Goal: Communication & Community: Answer question/provide support

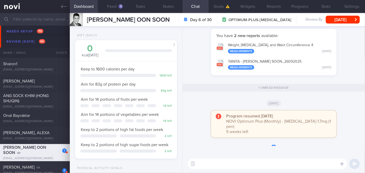
scroll to position [45, 91]
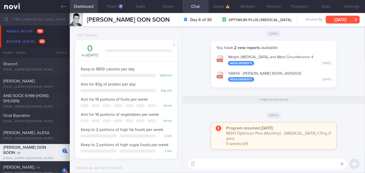
click at [336, 18] on button "[DATE]" at bounding box center [343, 20] width 34 height 8
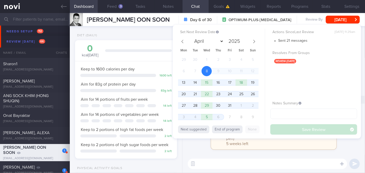
click at [223, 114] on div "29 30 1 2 3 4 5 6 7 8 9 10 11 12 13 14 15 16 17 18 19 20 21 22 23 24 25 26 27 2…" at bounding box center [218, 89] width 80 height 69
click at [221, 119] on span "6" at bounding box center [218, 117] width 10 height 10
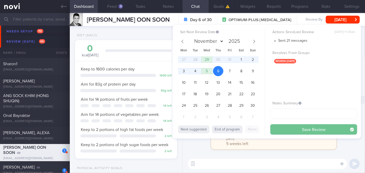
click at [302, 126] on button "Save Review" at bounding box center [313, 129] width 87 height 10
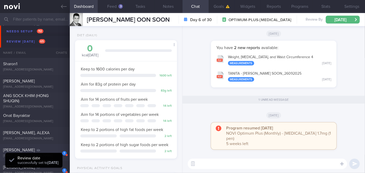
click at [52, 151] on div "[PERSON_NAME]" at bounding box center [34, 150] width 62 height 5
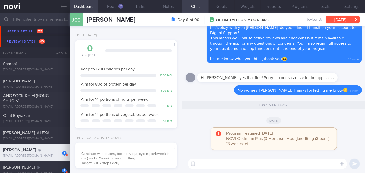
click at [344, 18] on button "[DATE]" at bounding box center [343, 20] width 34 height 8
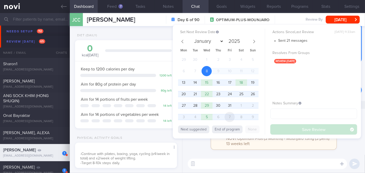
click at [229, 116] on span "7" at bounding box center [229, 117] width 10 height 10
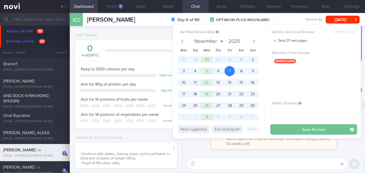
click at [285, 127] on button "Save Review" at bounding box center [313, 129] width 87 height 10
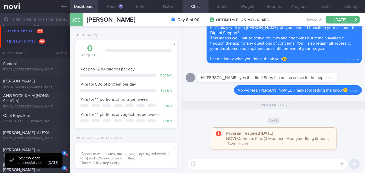
drag, startPoint x: 45, startPoint y: 151, endPoint x: 159, endPoint y: 47, distance: 155.0
click at [45, 151] on div "[PERSON_NAME]" at bounding box center [34, 150] width 62 height 5
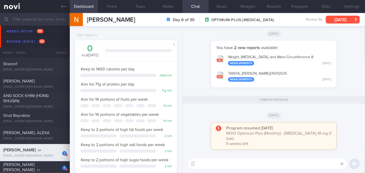
click at [337, 17] on button "[DATE]" at bounding box center [343, 20] width 34 height 8
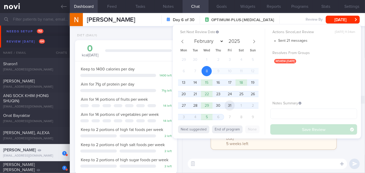
click at [228, 106] on span "31" at bounding box center [229, 106] width 10 height 10
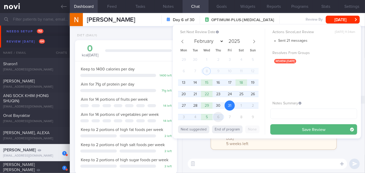
click at [219, 117] on span "6" at bounding box center [218, 117] width 10 height 10
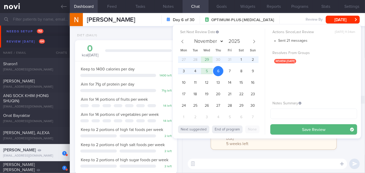
click at [286, 128] on button "Save Review" at bounding box center [313, 129] width 87 height 10
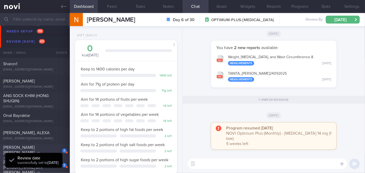
click at [47, 151] on div "[PERSON_NAME] [PERSON_NAME]" at bounding box center [34, 150] width 62 height 10
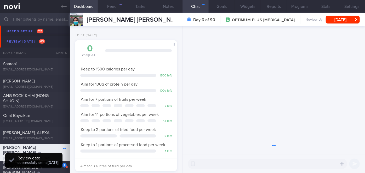
scroll to position [52, 89]
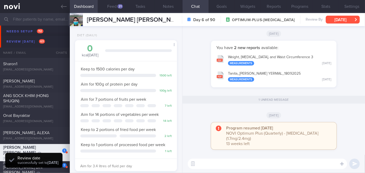
click at [342, 19] on button "[DATE]" at bounding box center [343, 20] width 34 height 8
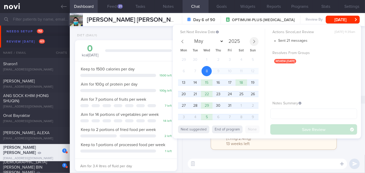
click at [255, 43] on span at bounding box center [254, 41] width 9 height 9
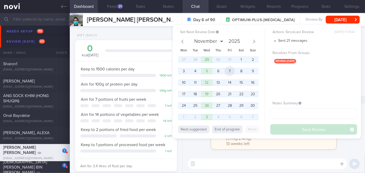
click at [229, 74] on span "7" at bounding box center [229, 71] width 10 height 10
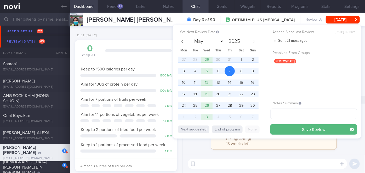
click at [284, 130] on button "Save Review" at bounding box center [313, 129] width 87 height 10
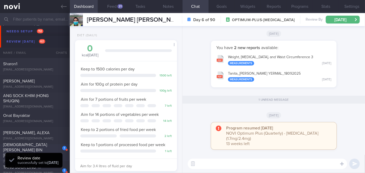
click at [52, 150] on div "[DEMOGRAPHIC_DATA][PERSON_NAME] BIN [PERSON_NAME]" at bounding box center [34, 150] width 62 height 16
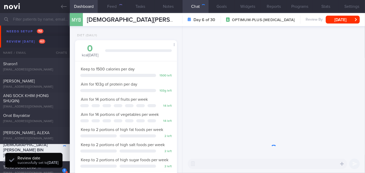
scroll to position [52, 89]
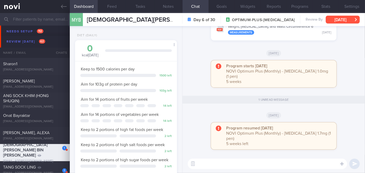
click at [355, 19] on button "[DATE]" at bounding box center [343, 20] width 34 height 8
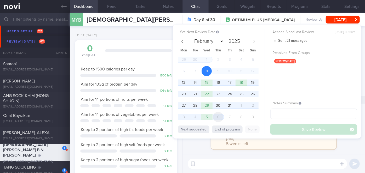
click at [219, 116] on span "6" at bounding box center [218, 117] width 10 height 10
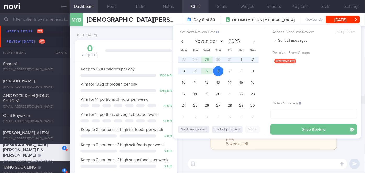
click at [286, 128] on button "Save Review" at bounding box center [313, 129] width 87 height 10
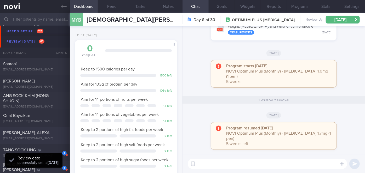
drag, startPoint x: 55, startPoint y: 148, endPoint x: 58, endPoint y: 137, distance: 10.8
click at [55, 148] on div "1" at bounding box center [60, 152] width 11 height 8
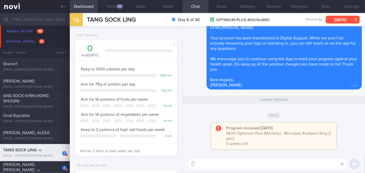
click at [346, 18] on button "[DATE]" at bounding box center [343, 20] width 34 height 8
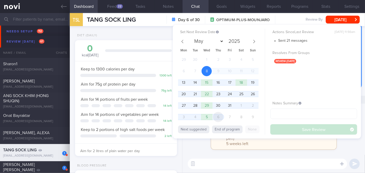
click at [219, 117] on span "6" at bounding box center [218, 117] width 10 height 10
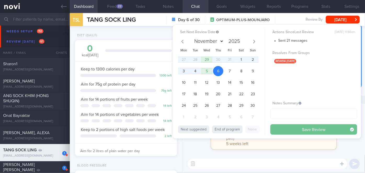
click at [282, 127] on button "Save Review" at bounding box center [313, 129] width 87 height 10
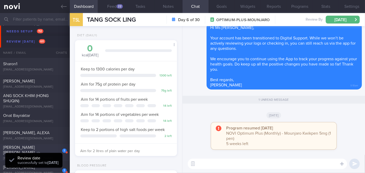
click at [53, 151] on div "[PERSON_NAME] [PERSON_NAME]" at bounding box center [34, 150] width 62 height 10
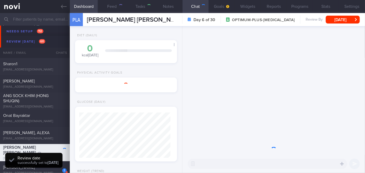
select select "9"
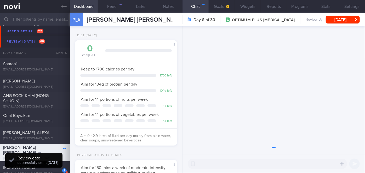
scroll to position [45, 91]
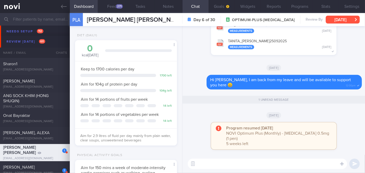
click at [332, 20] on button "[DATE]" at bounding box center [343, 20] width 34 height 8
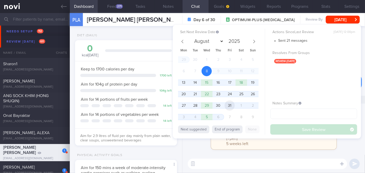
click at [229, 106] on span "31" at bounding box center [229, 106] width 10 height 10
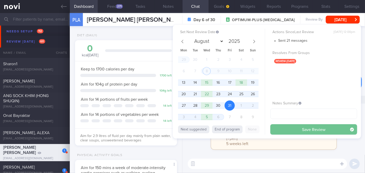
click at [304, 127] on button "Save Review" at bounding box center [313, 129] width 87 height 10
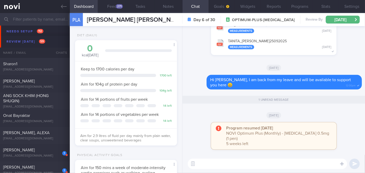
scroll to position [0, 0]
click at [239, 164] on textarea at bounding box center [267, 164] width 159 height 10
type textarea "Hi [PERSON_NAME],"
drag, startPoint x: 192, startPoint y: 164, endPoint x: 186, endPoint y: 164, distance: 5.7
click at [186, 164] on div "Hi [PERSON_NAME], Hi [PERSON_NAME], ​ Hi [PERSON_NAME], ​" at bounding box center [273, 164] width 182 height 18
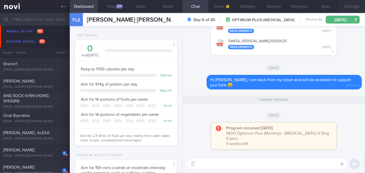
click at [359, 7] on button "Settings" at bounding box center [352, 6] width 26 height 13
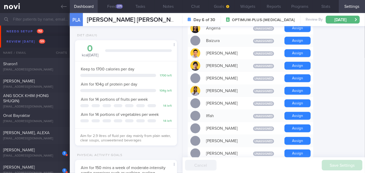
scroll to position [514, 0]
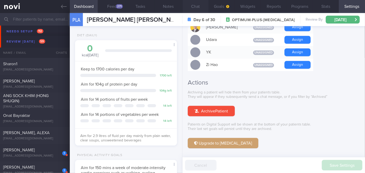
click at [201, 4] on button "Chat" at bounding box center [195, 6] width 26 height 13
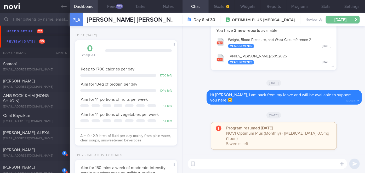
click at [343, 20] on button "[DATE]" at bounding box center [343, 20] width 34 height 8
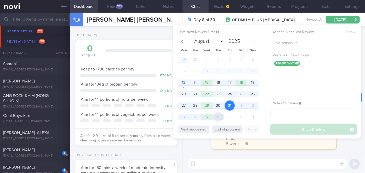
click at [220, 117] on span "6" at bounding box center [218, 117] width 10 height 10
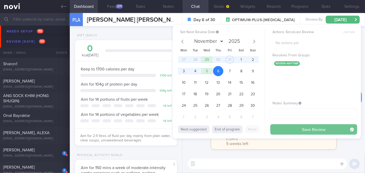
click at [283, 129] on button "Save Review" at bounding box center [313, 129] width 87 height 10
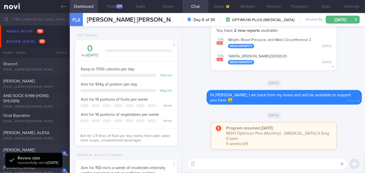
scroll to position [45, 91]
click at [51, 151] on div "[PERSON_NAME]" at bounding box center [34, 150] width 62 height 5
select select "9"
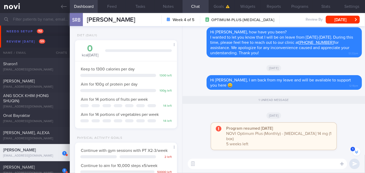
click at [230, 165] on textarea at bounding box center [267, 164] width 159 height 10
paste textarea "Hi [Patient's Name], We noticed there haven’t been any food or workout logs rec…"
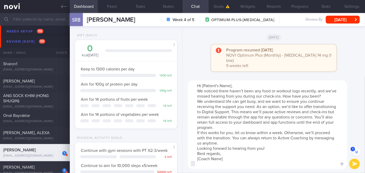
scroll to position [-78, 0]
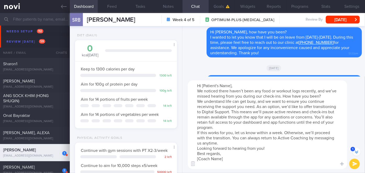
drag, startPoint x: 231, startPoint y: 85, endPoint x: 203, endPoint y: 86, distance: 28.5
click at [203, 86] on textarea "Hi [Patient's Name], We noticed there haven’t been any food or workout logs rec…" at bounding box center [267, 124] width 159 height 89
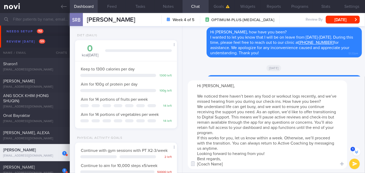
scroll to position [-84, 0]
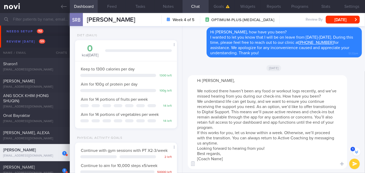
click at [322, 97] on textarea "Hi [PERSON_NAME], We noticed there haven’t been any food or workout logs recent…" at bounding box center [267, 122] width 159 height 94
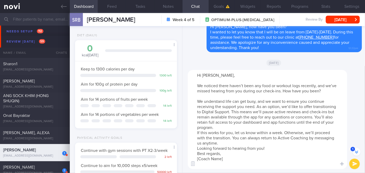
scroll to position [-89, 0]
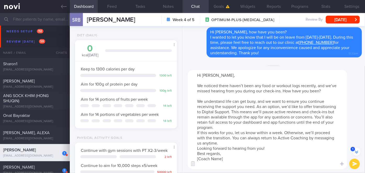
click at [255, 125] on textarea "Hi [PERSON_NAME], We noticed there haven’t been any food or workout logs recent…" at bounding box center [267, 119] width 159 height 99
click at [226, 129] on textarea "Hi [PERSON_NAME], We noticed there haven’t been any food or workout logs recent…" at bounding box center [267, 119] width 159 height 99
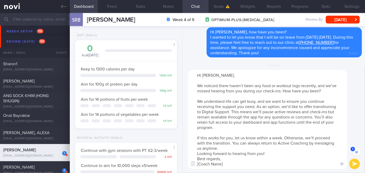
scroll to position [-109, 0]
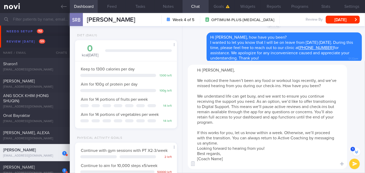
click at [266, 149] on textarea "Hi [PERSON_NAME], We noticed there haven’t been any food or workout logs recent…" at bounding box center [267, 117] width 159 height 105
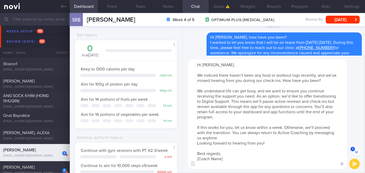
drag, startPoint x: 235, startPoint y: 160, endPoint x: 202, endPoint y: 159, distance: 32.4
click at [202, 159] on textarea "Hi [PERSON_NAME], We noticed there haven’t been any food or workout logs recent…" at bounding box center [267, 115] width 159 height 110
type textarea "Hi [PERSON_NAME], We noticed there haven’t been any food or workout logs recent…"
click at [353, 165] on button "submit" at bounding box center [354, 164] width 10 height 10
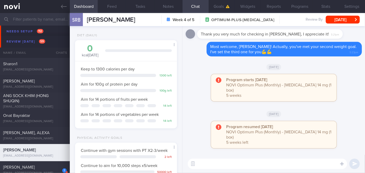
scroll to position [0, 0]
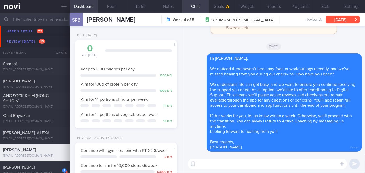
click at [357, 17] on button "[DATE]" at bounding box center [343, 20] width 34 height 8
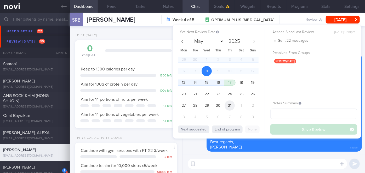
click at [226, 105] on span "31" at bounding box center [229, 106] width 10 height 10
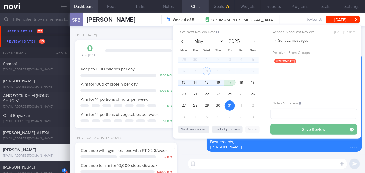
click at [288, 127] on button "Save Review" at bounding box center [313, 129] width 87 height 10
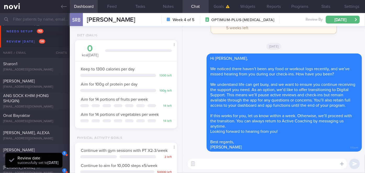
click at [49, 152] on div "[PERSON_NAME]" at bounding box center [34, 150] width 62 height 5
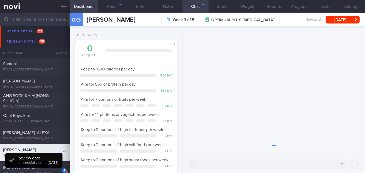
scroll to position [52, 89]
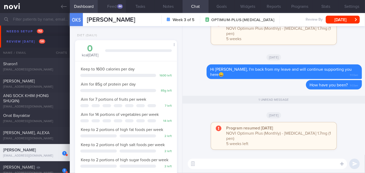
click at [114, 6] on button "Feed 44" at bounding box center [112, 6] width 28 height 13
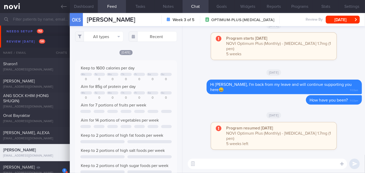
click at [241, 161] on textarea at bounding box center [267, 164] width 159 height 10
paste textarea "Hi [Patient's Name], We noticed there haven’t been any food or workout logs rec…"
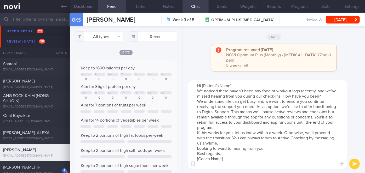
drag, startPoint x: 231, startPoint y: 85, endPoint x: 201, endPoint y: 84, distance: 30.3
click at [201, 84] on textarea "Hi [Patient's Name], We noticed there haven’t been any food or workout logs rec…" at bounding box center [267, 124] width 159 height 89
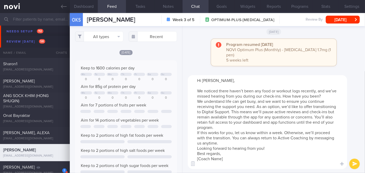
click at [329, 94] on textarea "Hi [PERSON_NAME], We noticed there haven’t been any food or workout logs recent…" at bounding box center [267, 122] width 159 height 94
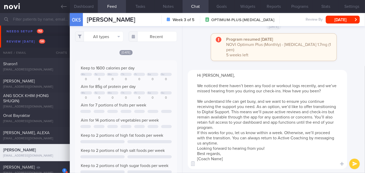
click at [244, 129] on textarea "Hi [PERSON_NAME], We noticed there haven’t been any food or workout logs recent…" at bounding box center [267, 119] width 159 height 99
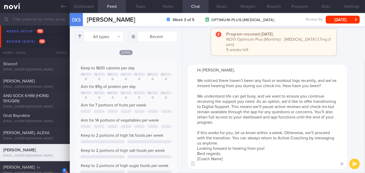
click at [262, 145] on textarea "Hi [PERSON_NAME], We noticed there haven’t been any food or workout logs recent…" at bounding box center [267, 117] width 159 height 105
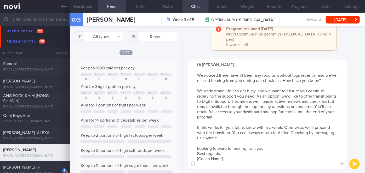
click at [270, 148] on textarea "Hi [PERSON_NAME], We noticed there haven’t been any food or workout logs recent…" at bounding box center [267, 115] width 159 height 110
drag, startPoint x: 222, startPoint y: 163, endPoint x: 202, endPoint y: 161, distance: 20.2
click at [202, 161] on textarea "Hi [PERSON_NAME], We noticed there haven’t been any food or workout logs recent…" at bounding box center [267, 115] width 159 height 110
click at [230, 165] on textarea "Hi [PERSON_NAME], We noticed there haven’t been any food or workout logs recent…" at bounding box center [267, 115] width 159 height 110
click at [222, 163] on textarea "Hi [PERSON_NAME], We noticed there haven’t been any food or workout logs recent…" at bounding box center [267, 115] width 159 height 110
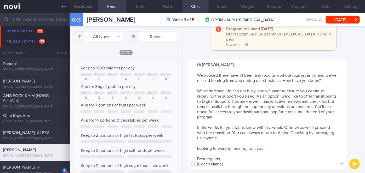
drag, startPoint x: 224, startPoint y: 165, endPoint x: 202, endPoint y: 164, distance: 21.4
click at [202, 164] on textarea "Hi [PERSON_NAME], We noticed there haven’t been any food or workout logs recent…" at bounding box center [267, 115] width 159 height 110
type textarea "Hi [PERSON_NAME], We noticed there haven’t been any food or workout logs recent…"
click at [354, 163] on button "submit" at bounding box center [354, 164] width 10 height 10
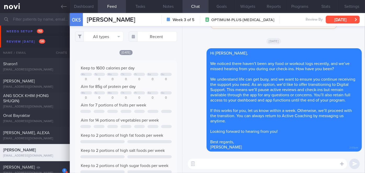
click at [334, 20] on button "[DATE]" at bounding box center [343, 20] width 34 height 8
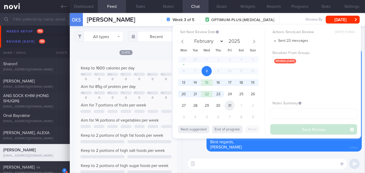
click at [233, 103] on span "31" at bounding box center [229, 106] width 10 height 10
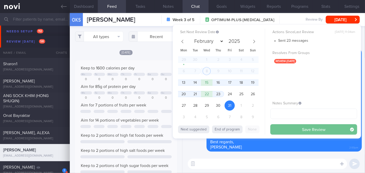
click at [295, 127] on button "Save Review" at bounding box center [313, 129] width 87 height 10
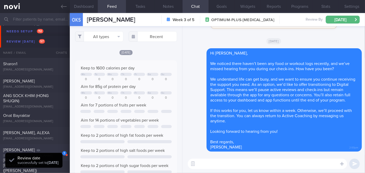
click at [48, 148] on div "[PERSON_NAME]" at bounding box center [34, 150] width 62 height 5
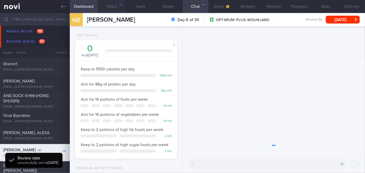
scroll to position [52, 89]
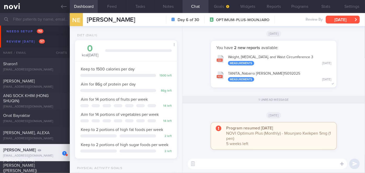
click at [333, 19] on button "[DATE]" at bounding box center [343, 20] width 34 height 8
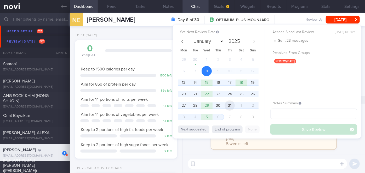
click at [228, 103] on span "31" at bounding box center [229, 106] width 10 height 10
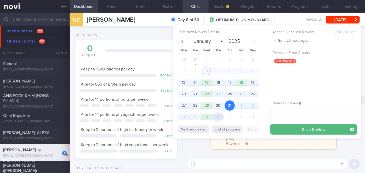
click at [219, 117] on span "6" at bounding box center [218, 117] width 10 height 10
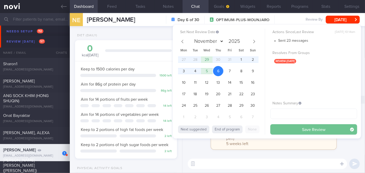
click at [286, 126] on button "Save Review" at bounding box center [313, 129] width 87 height 10
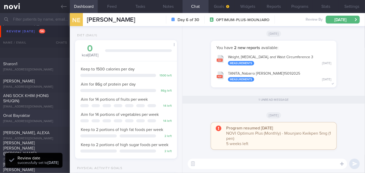
scroll to position [1997, 0]
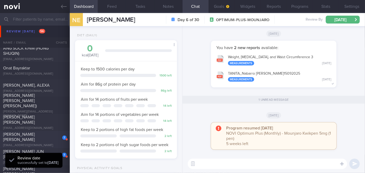
click at [52, 140] on div "1 [PERSON_NAME] [PERSON_NAME] [EMAIL_ADDRESS][DOMAIN_NAME]" at bounding box center [35, 140] width 70 height 16
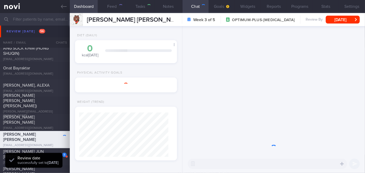
select select "9"
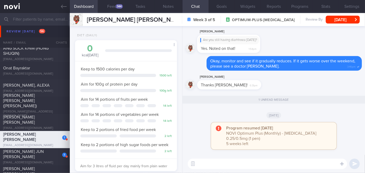
click at [251, 166] on textarea at bounding box center [267, 164] width 159 height 10
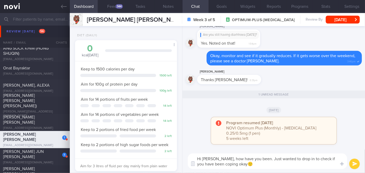
click at [255, 159] on textarea "Hi [PERSON_NAME], how have you been. Just wanted to drop in to check if you hav…" at bounding box center [267, 162] width 159 height 16
type textarea "Hi [PERSON_NAME], how have you been? Just wanted to drop in to check if you hav…"
click at [355, 164] on button "submit" at bounding box center [354, 164] width 10 height 10
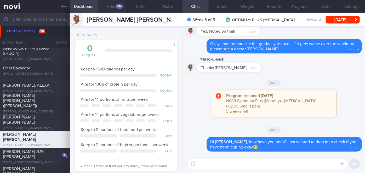
click at [118, 7] on div "344" at bounding box center [118, 6] width 7 height 4
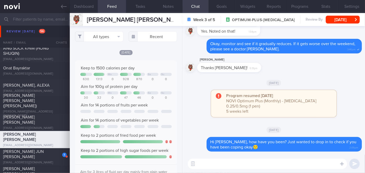
scroll to position [22, 91]
click at [97, 36] on button "All types" at bounding box center [99, 36] width 48 height 10
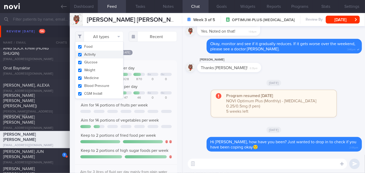
click at [98, 54] on button "Activity" at bounding box center [99, 55] width 48 height 8
checkbox input "false"
click at [143, 54] on div "[DATE]" at bounding box center [126, 52] width 102 height 5
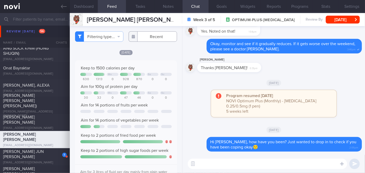
click at [147, 37] on input "text" at bounding box center [153, 36] width 48 height 10
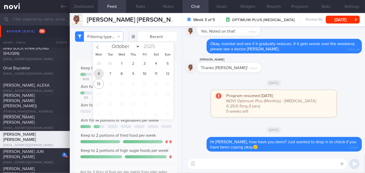
click at [101, 73] on span "6" at bounding box center [99, 74] width 10 height 10
type input "[DATE]"
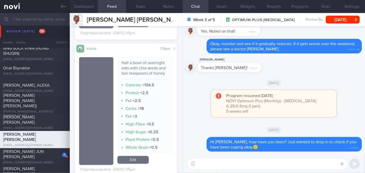
scroll to position [414, 0]
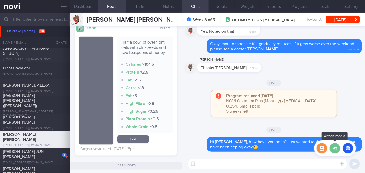
click at [336, 148] on label at bounding box center [334, 148] width 10 height 10
click at [0, 0] on input "file" at bounding box center [0, 0] width 0 height 0
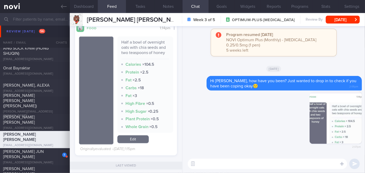
click at [257, 165] on textarea at bounding box center [267, 164] width 159 height 10
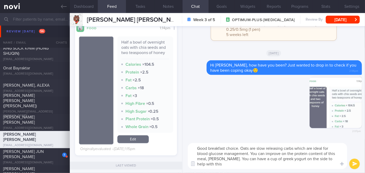
scroll to position [0, 0]
click at [240, 149] on textarea "Good breakfast choice. Oats are slow releasing carbs which are ideal for blood …" at bounding box center [267, 156] width 159 height 26
type textarea "Good breakfast choice! Oats are slow releasing carbs which are ideal for blood …"
click at [357, 164] on button "submit" at bounding box center [354, 164] width 10 height 10
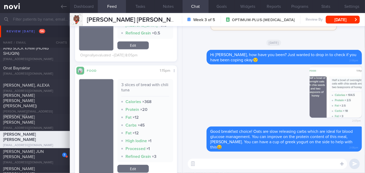
scroll to position [271, 0]
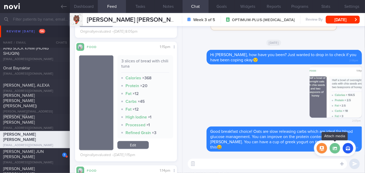
click at [331, 147] on label at bounding box center [334, 148] width 10 height 10
click at [0, 0] on input "file" at bounding box center [0, 0] width 0 height 0
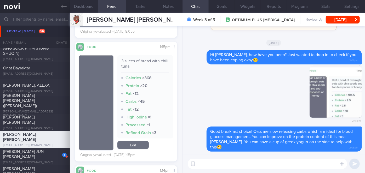
click at [244, 166] on textarea at bounding box center [267, 164] width 159 height 10
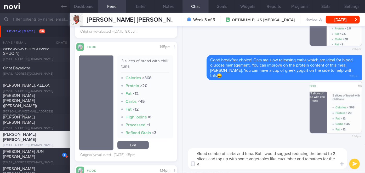
scroll to position [0, 0]
type textarea "Good combo of carbs and tuna. But I would suggest reducing the bread to 2 slice…"
click at [353, 164] on button "submit" at bounding box center [354, 164] width 10 height 10
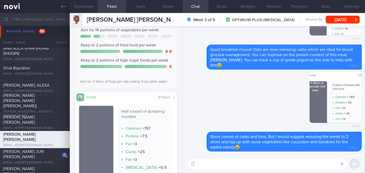
scroll to position [129, 0]
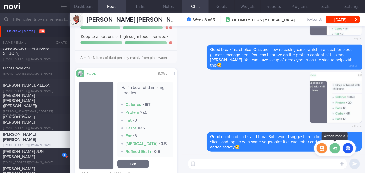
click at [334, 149] on label at bounding box center [334, 148] width 10 height 10
click at [0, 0] on input "file" at bounding box center [0, 0] width 0 height 0
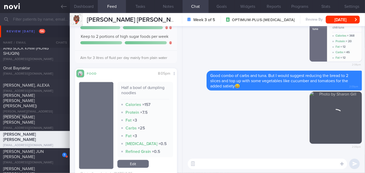
click at [225, 163] on textarea at bounding box center [267, 164] width 159 height 10
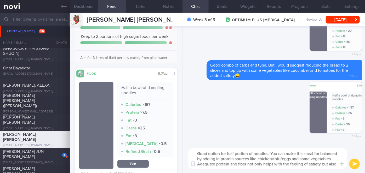
scroll to position [0, 0]
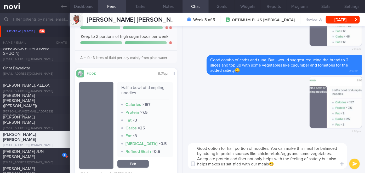
click at [227, 163] on textarea "Good option for half portion of noodles. You can make this meal for balanced by…" at bounding box center [267, 156] width 159 height 26
type textarea "Good option for half portion of noodles. You can make this meal for balanced by…"
click at [353, 165] on button "submit" at bounding box center [354, 164] width 10 height 10
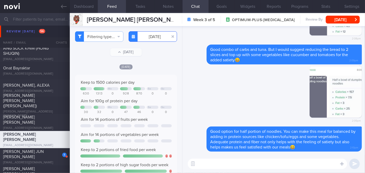
click at [152, 38] on input "[DATE]" at bounding box center [153, 36] width 48 height 10
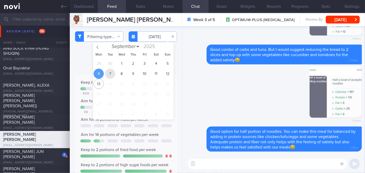
click at [110, 75] on span "7" at bounding box center [110, 74] width 10 height 10
type input "[DATE]"
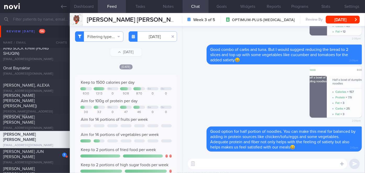
click at [220, 166] on textarea at bounding box center [267, 164] width 159 height 10
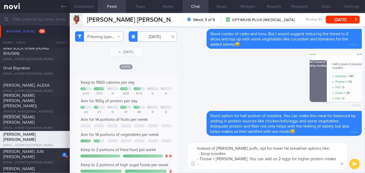
click at [212, 159] on textarea "Instead of [PERSON_NAME] puffs, opt for lower fat breakfast options like: - Sou…" at bounding box center [267, 156] width 159 height 26
click at [206, 165] on textarea "Instead of [PERSON_NAME] puffs, opt for lower fat breakfast options like: - Sou…" at bounding box center [267, 156] width 159 height 26
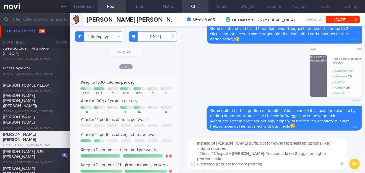
click at [200, 149] on textarea "Instead of [PERSON_NAME] puffs, opt for lower fat breakfast options like: - Sou…" at bounding box center [267, 153] width 159 height 31
click at [219, 165] on textarea "Instead of [PERSON_NAME] puffs, opt for lower fat breakfast options like: - Fis…" at bounding box center [267, 153] width 159 height 31
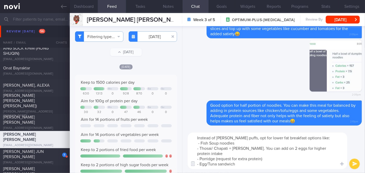
type textarea "Instead of [PERSON_NAME] puffs, opt for lower fat breakfast options like: - Fis…"
click at [356, 163] on button "submit" at bounding box center [354, 164] width 10 height 10
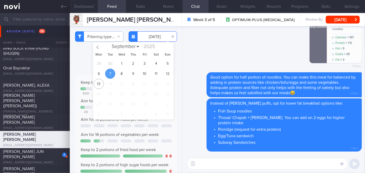
click at [145, 38] on input "[DATE]" at bounding box center [153, 36] width 48 height 10
click at [133, 75] on span "9" at bounding box center [133, 74] width 10 height 10
type input "[DATE]"
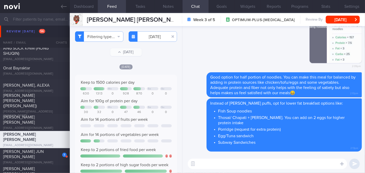
click at [193, 67] on div "Delete 2:09pm" at bounding box center [273, 41] width 176 height 61
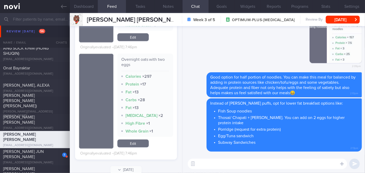
scroll to position [361, 0]
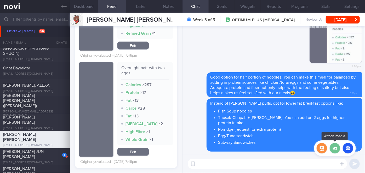
click at [337, 151] on label at bounding box center [334, 148] width 10 height 10
click at [0, 0] on input "file" at bounding box center [0, 0] width 0 height 0
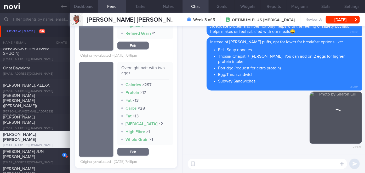
click at [244, 167] on textarea at bounding box center [267, 164] width 159 height 10
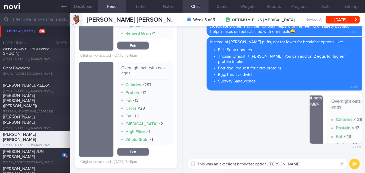
click at [292, 164] on textarea "This was an excellent breakfast option, [PERSON_NAME]!" at bounding box center [267, 164] width 159 height 10
type textarea "This was an excellent breakfast option, [PERSON_NAME]!"
click at [354, 163] on button "submit" at bounding box center [354, 164] width 10 height 10
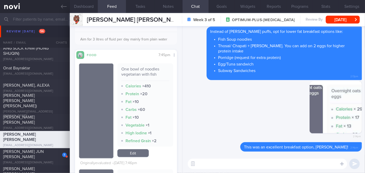
scroll to position [5, 0]
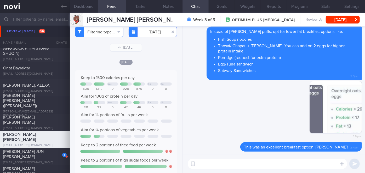
click at [152, 33] on input "[DATE]" at bounding box center [153, 32] width 48 height 10
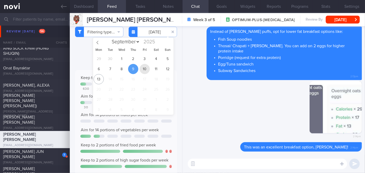
click at [142, 68] on span "10" at bounding box center [145, 69] width 10 height 10
type input "[DATE]"
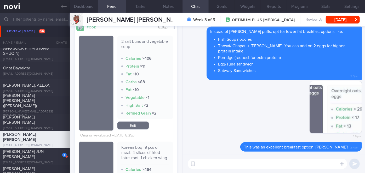
scroll to position [146, 0]
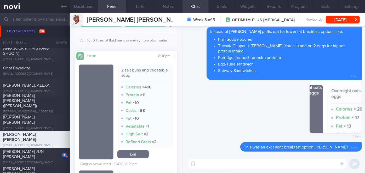
click at [212, 164] on textarea at bounding box center [267, 164] width 159 height 10
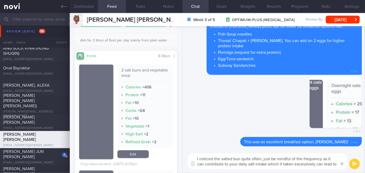
scroll to position [0, 0]
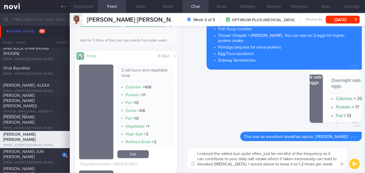
type textarea "I noticed the salted bun quite often, just be mindful of the frequency as it ca…"
click at [354, 164] on button "submit" at bounding box center [354, 164] width 10 height 10
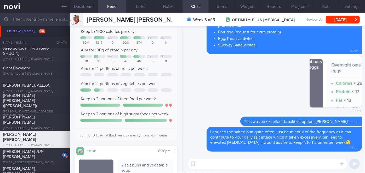
scroll to position [3, 0]
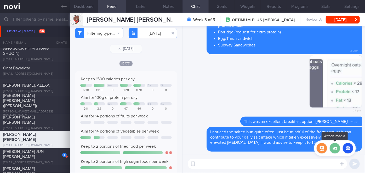
click at [334, 149] on label at bounding box center [334, 148] width 10 height 10
click at [0, 0] on input "file" at bounding box center [0, 0] width 0 height 0
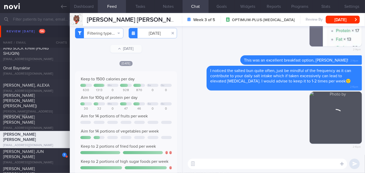
click at [222, 165] on textarea at bounding box center [267, 164] width 159 height 10
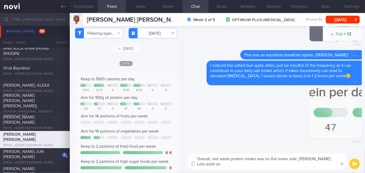
scroll to position [0, 0]
click at [321, 158] on textarea "Overall, last week protein intake was on the lower side, [PERSON_NAME]. Lets wo…" at bounding box center [267, 162] width 159 height 16
click at [273, 163] on textarea "Overall, last week protein intake was on the lower side, [PERSON_NAME]. Let's w…" at bounding box center [267, 162] width 159 height 16
type textarea "Overall, last week protein intake was on the lower side, [PERSON_NAME]. Let's w…"
click at [353, 165] on button "submit" at bounding box center [354, 164] width 10 height 10
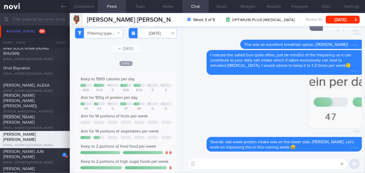
click at [303, 167] on textarea at bounding box center [267, 164] width 159 height 10
click at [300, 165] on textarea "Some tips to achieving adequate protein intake are:" at bounding box center [267, 164] width 159 height 10
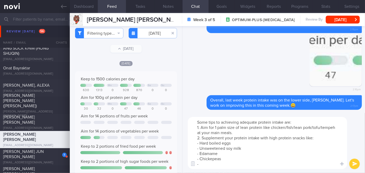
click at [211, 159] on textarea "Some tips to achieving adequate protein intake are: 1. Aim for 1 palm size of l…" at bounding box center [267, 143] width 159 height 52
click at [212, 166] on textarea "Some tips to achieving adequate protein intake are: 1. Aim for 1 palm size of l…" at bounding box center [267, 143] width 159 height 52
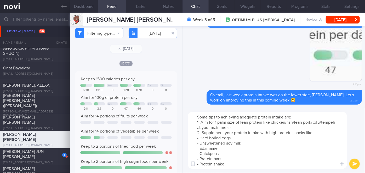
click at [236, 140] on textarea "Some tips to achieving adequate protein intake are: 1. Aim for 1 palm size of l…" at bounding box center [267, 140] width 159 height 57
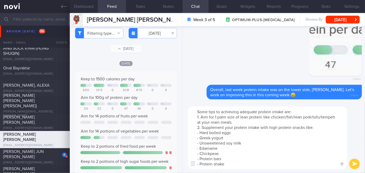
click at [200, 138] on textarea "Some tips to achieving adequate protein intake are: 1. Aim for 1 palm size of l…" at bounding box center [267, 138] width 159 height 63
type textarea "Some tips to achieving adequate protein intake are: 1. Aim for 1 palm size of l…"
click at [353, 165] on button "submit" at bounding box center [354, 164] width 10 height 10
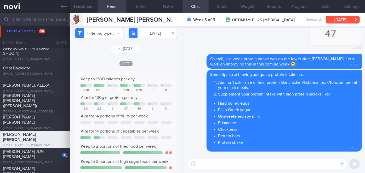
click at [332, 20] on button "[DATE]" at bounding box center [343, 20] width 34 height 8
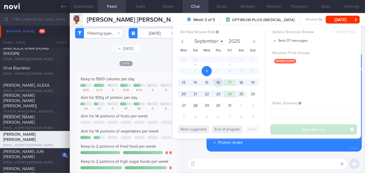
click at [219, 84] on span "16" at bounding box center [218, 83] width 10 height 10
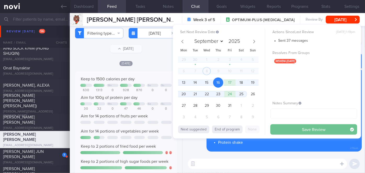
click at [300, 129] on button "Save Review" at bounding box center [313, 129] width 87 height 10
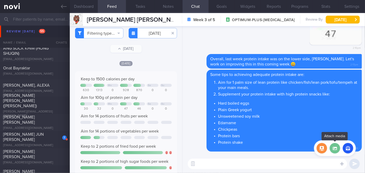
click at [334, 148] on label at bounding box center [334, 148] width 10 height 10
click at [0, 0] on input "file" at bounding box center [0, 0] width 0 height 0
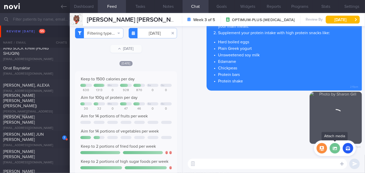
click at [335, 150] on label at bounding box center [334, 148] width 10 height 10
click at [0, 0] on input "file" at bounding box center [0, 0] width 0 height 0
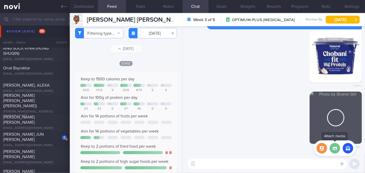
click at [335, 149] on label at bounding box center [334, 148] width 10 height 10
click at [0, 0] on input "file" at bounding box center [0, 0] width 0 height 0
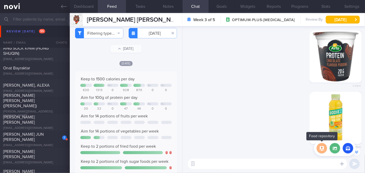
click at [326, 148] on button "button" at bounding box center [321, 148] width 10 height 10
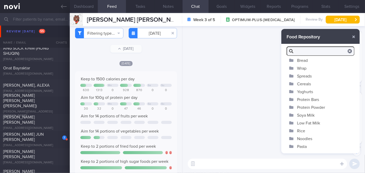
click at [312, 115] on button "Soya Milk" at bounding box center [320, 115] width 78 height 8
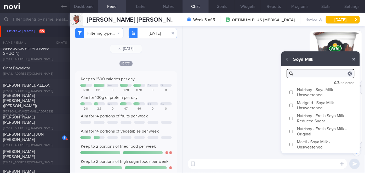
click at [291, 106] on input "Marigold - Soya Milk - Unsweetened" at bounding box center [291, 105] width 4 height 3
checkbox input "true"
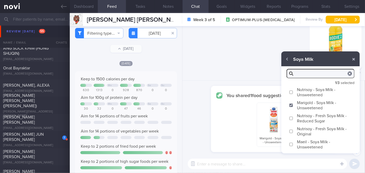
scroll to position [-74, 0]
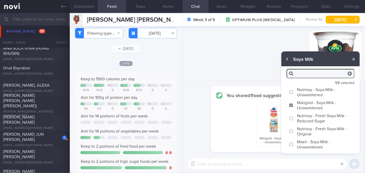
click at [290, 60] on button "button" at bounding box center [286, 59] width 9 height 9
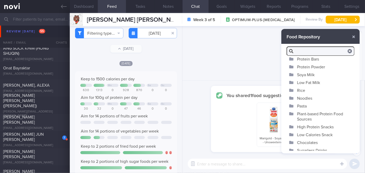
scroll to position [44, 0]
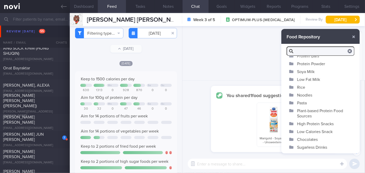
click at [307, 124] on button "High Protein Snacks" at bounding box center [320, 124] width 78 height 8
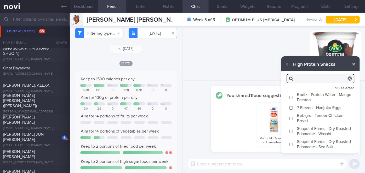
scroll to position [0, 0]
click at [290, 131] on input "Seapoint Farms - Dry Roasted Edamame - Wasabi" at bounding box center [291, 131] width 4 height 3
checkbox input "true"
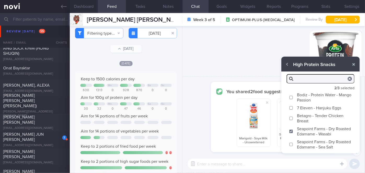
click at [256, 163] on textarea at bounding box center [267, 164] width 159 height 10
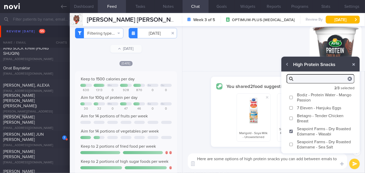
scroll to position [-84, 0]
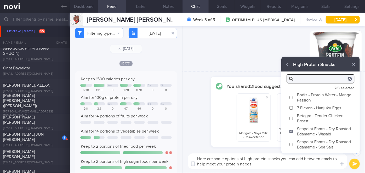
click at [327, 159] on textarea "Here are some options of high protein snacks you can add between emals to help …" at bounding box center [267, 162] width 159 height 16
type textarea "Here are some options of high protein snacks you can add between meals to help …"
click at [358, 163] on button "submit" at bounding box center [354, 164] width 10 height 10
checkbox input "false"
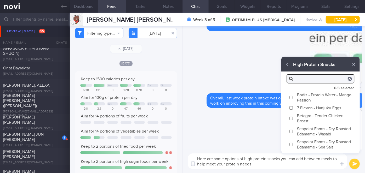
scroll to position [0, 0]
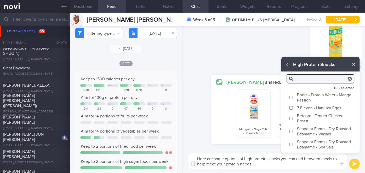
click at [354, 66] on icon "button" at bounding box center [353, 65] width 3 height 4
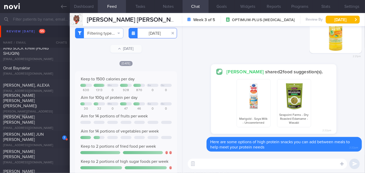
click at [145, 33] on input "[DATE]" at bounding box center [153, 33] width 48 height 10
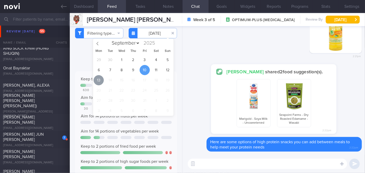
click at [98, 79] on span "13" at bounding box center [99, 80] width 10 height 10
type input "[DATE]"
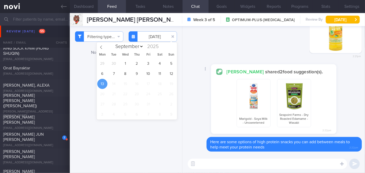
click at [190, 73] on div "[PERSON_NAME] shared 2 food suggestion(s). Marigold - Soya Milk - Unsweetened S…" at bounding box center [273, 100] width 176 height 73
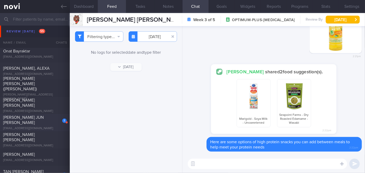
scroll to position [2021, 0]
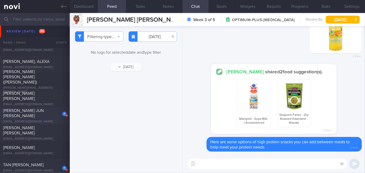
click at [39, 114] on span "[PERSON_NAME] JUN [PERSON_NAME]" at bounding box center [23, 113] width 40 height 9
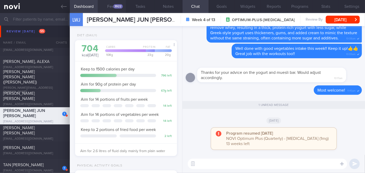
click at [119, 5] on div "3922" at bounding box center [118, 6] width 10 height 4
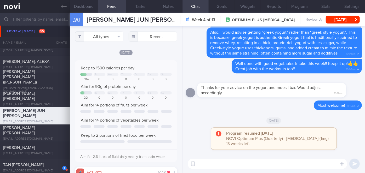
scroll to position [261244, 261175]
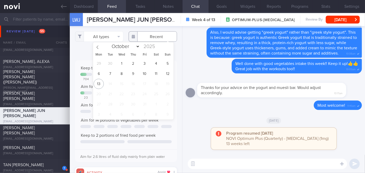
click at [152, 36] on input "text" at bounding box center [153, 36] width 48 height 10
click at [109, 72] on span "7" at bounding box center [110, 74] width 10 height 10
type input "[DATE]"
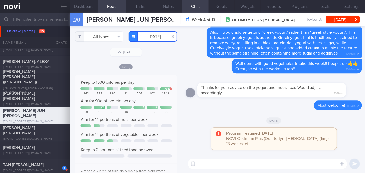
scroll to position [22, 91]
click at [188, 59] on div "Delete Also, I would advise getting "greek yogurt" rather than "greek style yog…" at bounding box center [273, 42] width 176 height 31
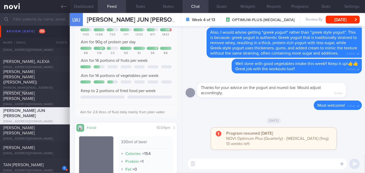
scroll to position [0, 0]
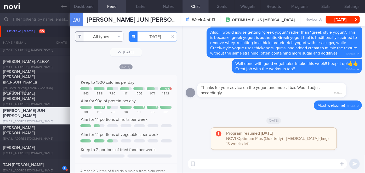
click at [101, 39] on button "All types" at bounding box center [99, 36] width 48 height 10
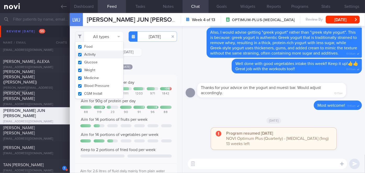
click at [94, 54] on button "Activity" at bounding box center [99, 55] width 48 height 8
checkbox input "false"
click at [152, 59] on div "Filtering type... Food Activity Glucose Weight Medicine [MEDICAL_DATA] [MEDICAL…" at bounding box center [126, 99] width 112 height 147
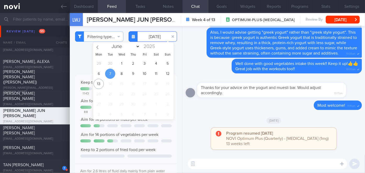
click at [150, 36] on input "[DATE]" at bounding box center [153, 36] width 48 height 10
click at [122, 72] on span "8" at bounding box center [122, 74] width 10 height 10
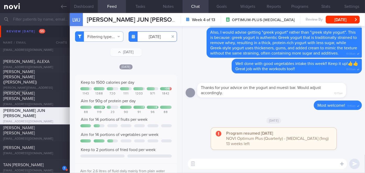
click at [151, 38] on input "[DATE]" at bounding box center [153, 36] width 48 height 10
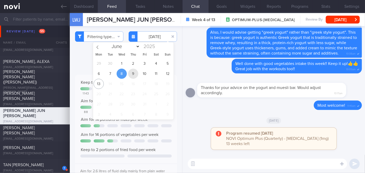
click at [133, 75] on span "9" at bounding box center [133, 74] width 10 height 10
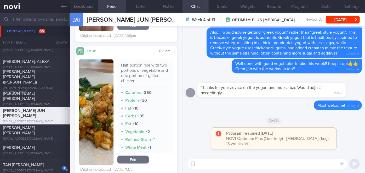
scroll to position [356, 0]
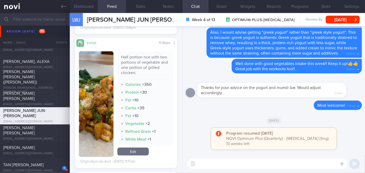
click at [97, 96] on button "button" at bounding box center [96, 104] width 34 height 106
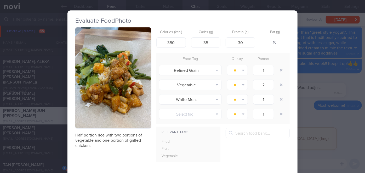
click at [322, 134] on div "Evaluate Food Photo Half portion rice with two portions of vegetable and one po…" at bounding box center [182, 86] width 365 height 173
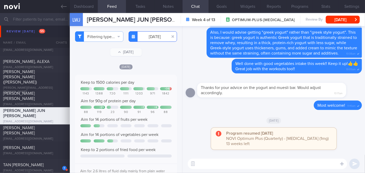
click at [149, 39] on input "[DATE]" at bounding box center [153, 36] width 48 height 10
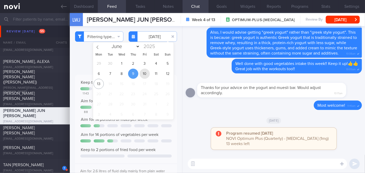
click at [148, 74] on span "10" at bounding box center [145, 74] width 10 height 10
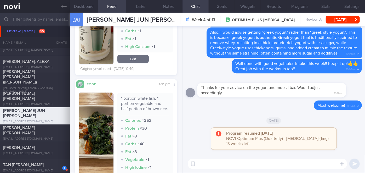
scroll to position [261, 0]
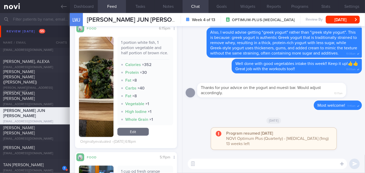
click at [107, 70] on img "button" at bounding box center [96, 87] width 34 height 100
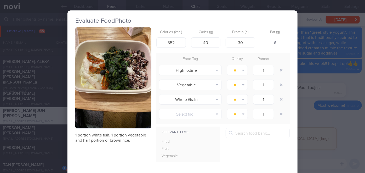
click at [316, 131] on div "Evaluate Food Photo 1 portion white fish, 1 portion vegetable and half portion …" at bounding box center [182, 86] width 365 height 173
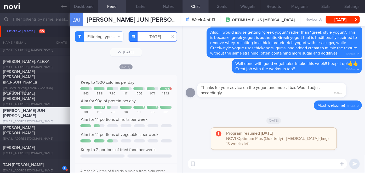
click at [154, 38] on body "You are offline! Some functionality will be unavailable Patients New Users Coac…" at bounding box center [182, 86] width 365 height 173
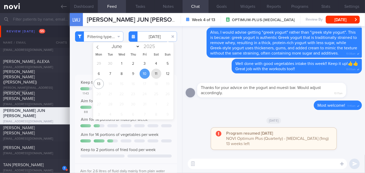
click at [158, 74] on span "11" at bounding box center [156, 74] width 10 height 10
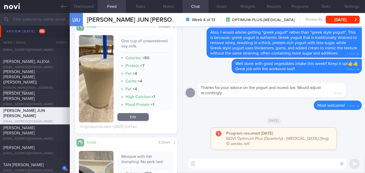
scroll to position [544, 0]
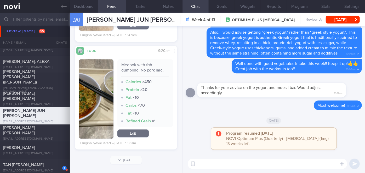
click at [102, 73] on img "button" at bounding box center [96, 98] width 34 height 79
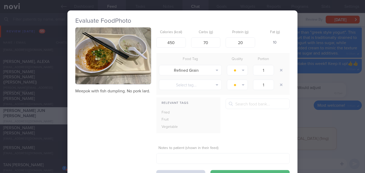
click at [322, 123] on div "Evaluate Food Photo Meepok with fish dumpling. No pork lard. Calories (kcal) 45…" at bounding box center [182, 86] width 365 height 173
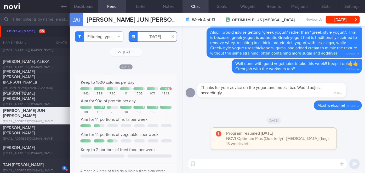
click at [150, 39] on input "[DATE]" at bounding box center [153, 36] width 48 height 10
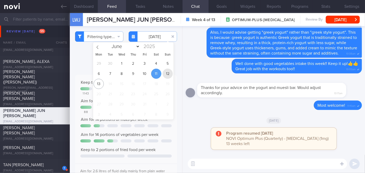
click at [166, 74] on span "12" at bounding box center [168, 74] width 10 height 10
type input "[DATE]"
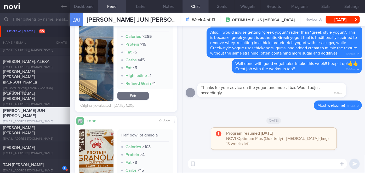
scroll to position [815, 0]
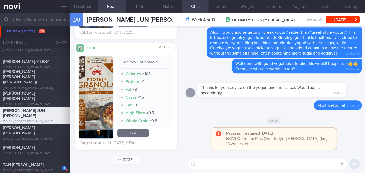
click at [248, 161] on textarea at bounding box center [267, 164] width 159 height 10
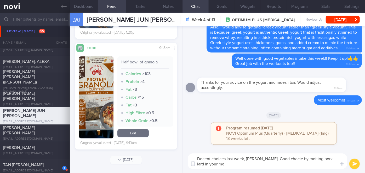
scroll to position [0, 0]
drag, startPoint x: 296, startPoint y: 158, endPoint x: 302, endPoint y: 160, distance: 5.9
click at [302, 160] on textarea "Decent choices last week, [PERSON_NAME]. Good choice by moiting pork lard in yo…" at bounding box center [267, 162] width 159 height 16
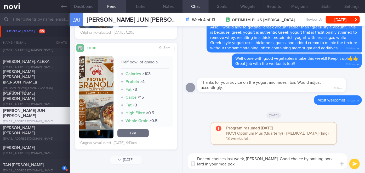
click at [225, 166] on textarea "Decent choices last week, [PERSON_NAME]. Good choice by omiting pork lard in yo…" at bounding box center [267, 162] width 159 height 16
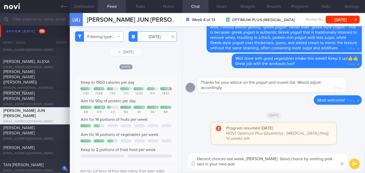
type textarea "Decent choices last week, [PERSON_NAME]. Good choice by omiting pork lard in yo…"
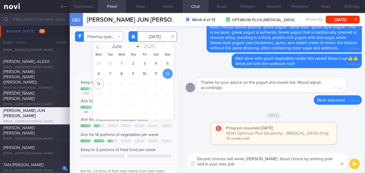
click at [152, 38] on input "[DATE]" at bounding box center [153, 36] width 48 height 10
click at [157, 73] on span "11" at bounding box center [156, 74] width 10 height 10
type input "[DATE]"
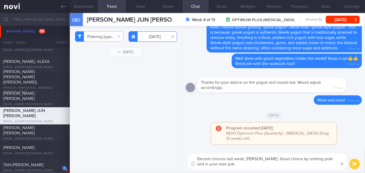
scroll to position [544, 0]
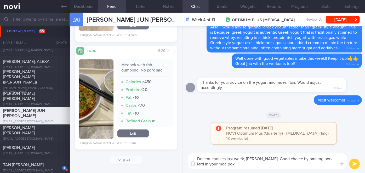
click at [206, 164] on textarea "Decent choices last week, [PERSON_NAME]. Good choice by omiting pork lard in yo…" at bounding box center [267, 162] width 159 height 16
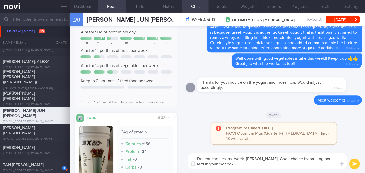
scroll to position [0, 0]
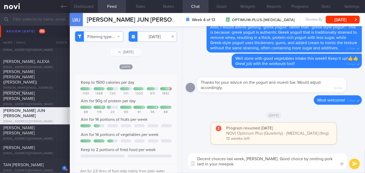
click at [222, 164] on textarea "Decent choices last week, [PERSON_NAME]. Good choice by omiting pork lard in yo…" at bounding box center [267, 162] width 159 height 16
type textarea "Decent choices last week, [PERSON_NAME]. Good choice by omiting pork lard in yo…"
click at [351, 163] on button "submit" at bounding box center [354, 164] width 10 height 10
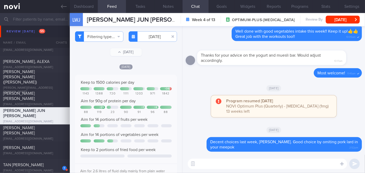
click at [224, 167] on textarea at bounding box center [267, 164] width 159 height 10
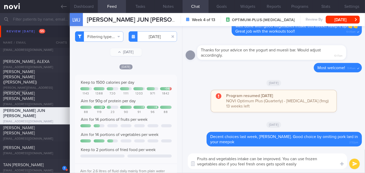
type textarea "Fruits and vegetables intake can be improved. You can use frozen vegetables als…"
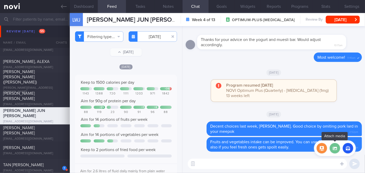
click at [336, 149] on label at bounding box center [334, 148] width 10 height 10
click at [0, 0] on input "file" at bounding box center [0, 0] width 0 height 0
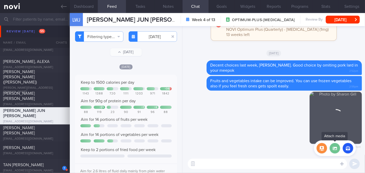
click at [334, 149] on label at bounding box center [334, 148] width 10 height 10
click at [0, 0] on input "file" at bounding box center [0, 0] width 0 height 0
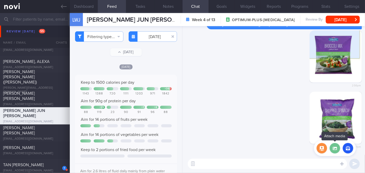
click at [334, 147] on label at bounding box center [334, 148] width 10 height 10
click at [0, 0] on input "file" at bounding box center [0, 0] width 0 height 0
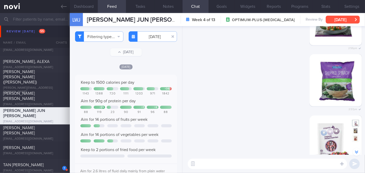
scroll to position [-24, 0]
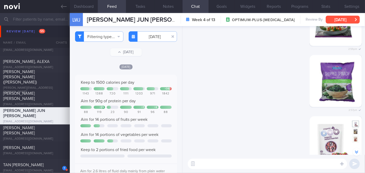
click at [341, 20] on button "[DATE]" at bounding box center [343, 20] width 34 height 8
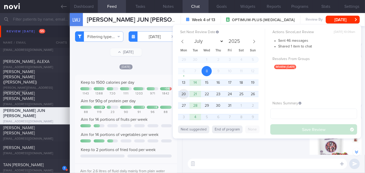
click at [183, 96] on span "20" at bounding box center [183, 94] width 10 height 10
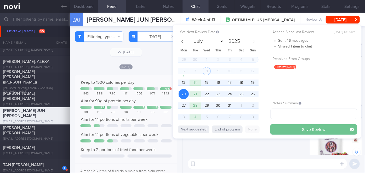
click at [281, 130] on button "Save Review" at bounding box center [313, 129] width 87 height 10
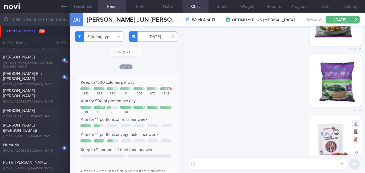
scroll to position [2330, 0]
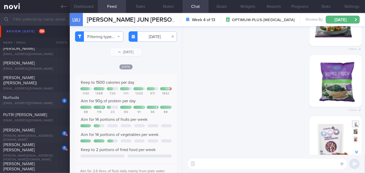
click at [32, 95] on div "Nurhuda" at bounding box center [34, 97] width 62 height 5
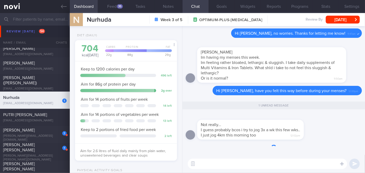
scroll to position [52, 89]
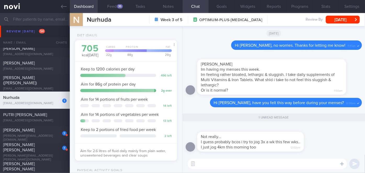
click at [259, 163] on textarea at bounding box center [267, 164] width 159 height 10
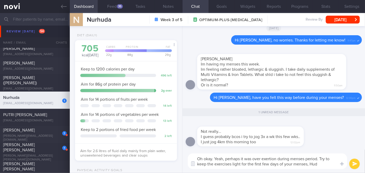
type textarea "Oh okay. Yeah, perhaps it was over exertion during menses period. Try to keep t…"
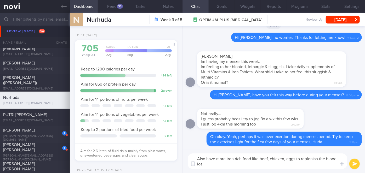
type textarea "Also have more iron rich food like beef, chicken, eggs to replenish the blood l…"
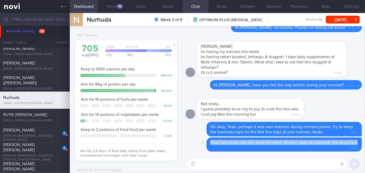
drag, startPoint x: 217, startPoint y: 148, endPoint x: 207, endPoint y: 142, distance: 11.8
click at [207, 142] on div "Also have more iron rich food like beef, chicken, eggs to replenish the blood l…" at bounding box center [283, 145] width 155 height 14
copy span "Also have more iron rich food like beef, chicken, eggs to replenish the blood l…"
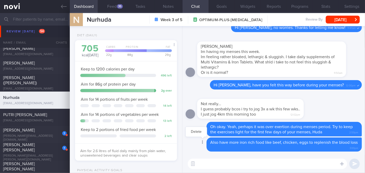
click at [202, 142] on icon at bounding box center [202, 143] width 1 height 4
click at [200, 135] on button "Delete" at bounding box center [195, 132] width 21 height 8
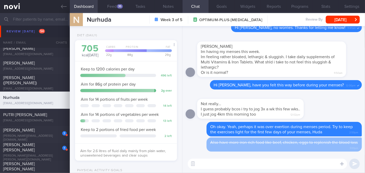
click at [224, 165] on textarea at bounding box center [267, 164] width 159 height 10
paste textarea "Also have more iron rich food like beef, chicken, eggs to replenish the blood l…"
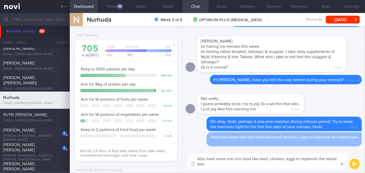
click at [295, 159] on textarea "Also have more iron rich food like beef, chicken, eggs to replenish the blood l…" at bounding box center [267, 162] width 159 height 16
type textarea "Also have more iron rich food like beef, chicken, eggs, green leafy vegetables …"
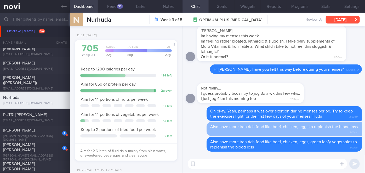
click at [346, 19] on button "[DATE]" at bounding box center [343, 20] width 34 height 8
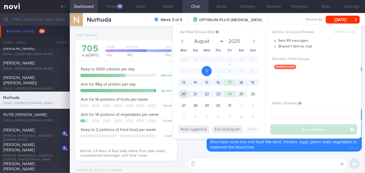
click at [186, 93] on span "20" at bounding box center [183, 94] width 10 height 10
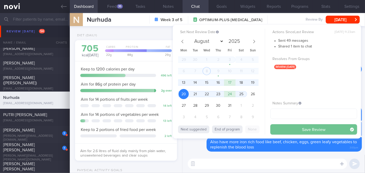
click at [294, 125] on button "Save Review" at bounding box center [313, 129] width 87 height 10
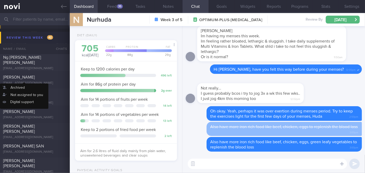
scroll to position [3185, 0]
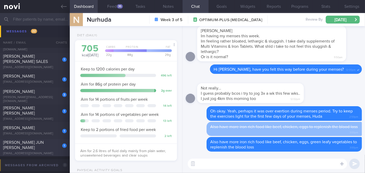
click at [49, 152] on div "[EMAIL_ADDRESS][DOMAIN_NAME]" at bounding box center [34, 154] width 63 height 4
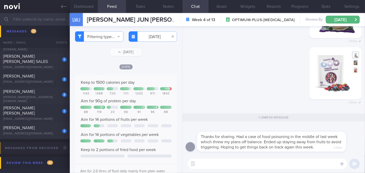
click at [266, 165] on textarea at bounding box center [267, 164] width 159 height 10
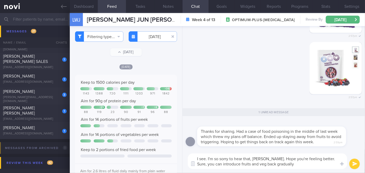
type textarea "I see. I'm so sorry to hear that, [PERSON_NAME]. Hope you're feeling better. Su…"
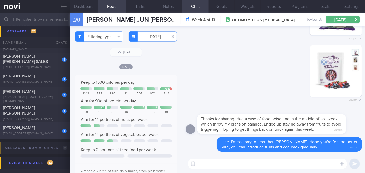
click at [53, 131] on div "1 [PERSON_NAME] [EMAIL_ADDRESS][DOMAIN_NAME]" at bounding box center [35, 130] width 70 height 10
checkbox input "true"
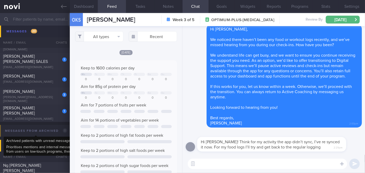
scroll to position [22, 91]
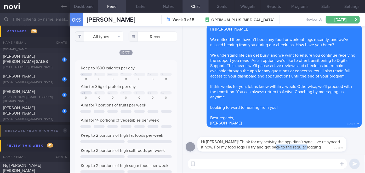
drag, startPoint x: 274, startPoint y: 150, endPoint x: 337, endPoint y: 145, distance: 63.5
click at [336, 146] on div "Hi [PERSON_NAME]! Think for my activity the app didn’t sync, I’ve re synced it …" at bounding box center [279, 141] width 165 height 21
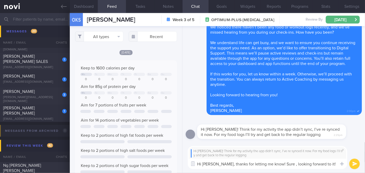
scroll to position [0, 0]
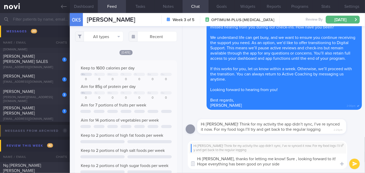
click at [282, 165] on textarea "Hi [PERSON_NAME], thanks for letting me know! Sure , looking forward to it! Hop…" at bounding box center [267, 162] width 159 height 16
click at [282, 160] on textarea "Hi [PERSON_NAME], thanks for letting me know! Sure , looking forward to it! Hop…" at bounding box center [267, 162] width 159 height 16
type textarea "Hi [PERSON_NAME], thanks for letting me know! Sure, looking forward to it! Hope…"
click at [355, 164] on button "submit" at bounding box center [354, 164] width 10 height 10
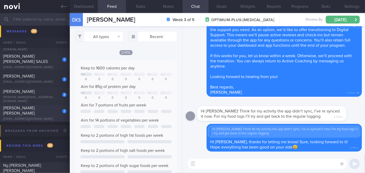
click at [45, 112] on div "[PERSON_NAME] [PERSON_NAME]" at bounding box center [34, 111] width 62 height 10
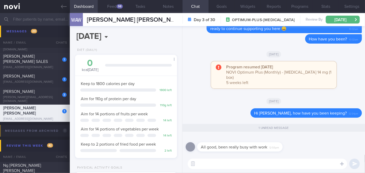
scroll to position [52, 89]
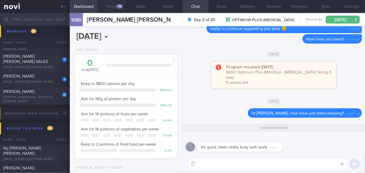
click at [120, 5] on div "98" at bounding box center [120, 6] width 6 height 4
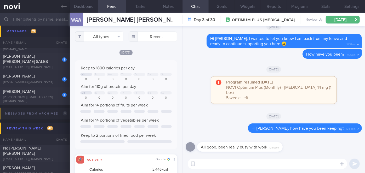
click at [235, 160] on textarea at bounding box center [267, 164] width 159 height 10
type textarea "I see. Was wondering if you're keen to start food logging on the app again?"
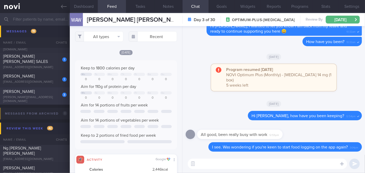
click at [48, 94] on div "[PERSON_NAME]" at bounding box center [34, 91] width 62 height 5
checkbox input "false"
type input "[DATE]"
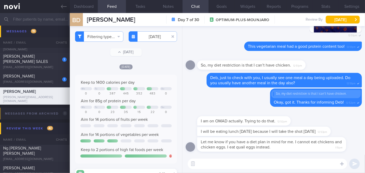
click at [270, 162] on textarea at bounding box center [267, 164] width 159 height 10
drag, startPoint x: 263, startPoint y: 125, endPoint x: 330, endPoint y: 124, distance: 67.4
click at [330, 124] on div "I am on OMAD actually. Trying to do that. 12:52pm" at bounding box center [273, 118] width 176 height 17
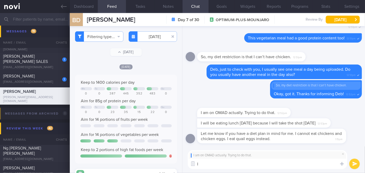
type textarea "I"
click at [342, 154] on span at bounding box center [343, 154] width 6 height 6
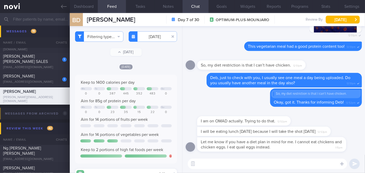
click at [322, 161] on textarea at bounding box center [267, 164] width 159 height 10
type textarea "I see, thanks for letting me know, Deb"
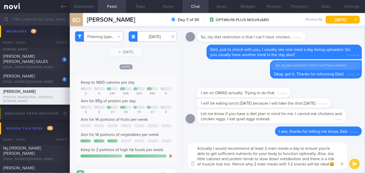
click at [314, 153] on textarea "Actually I would recommend at least 2 main meals a day to ensure you're able to…" at bounding box center [267, 156] width 159 height 26
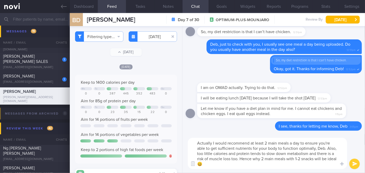
type textarea "Actually I would recommend at least 2 main meals a day to ensure you're able to…"
click at [353, 164] on button "submit" at bounding box center [354, 164] width 10 height 10
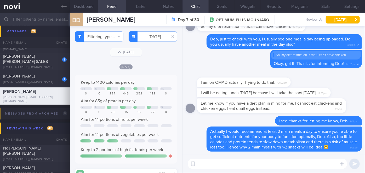
click at [304, 165] on textarea at bounding box center [267, 164] width 159 height 10
type textarea "Will you be okay with this, Deb?"
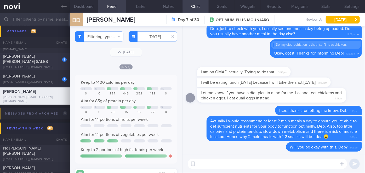
click at [47, 59] on div "[PERSON_NAME] [PERSON_NAME] SALES" at bounding box center [34, 59] width 62 height 10
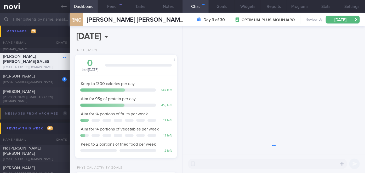
scroll to position [52, 89]
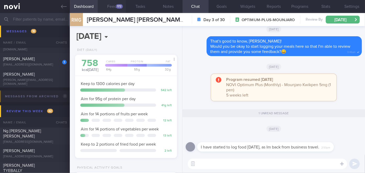
click at [114, 2] on button "Feed 172" at bounding box center [112, 6] width 28 height 13
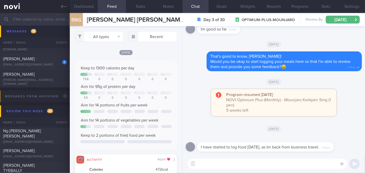
scroll to position [22, 91]
click at [96, 38] on button "All types" at bounding box center [99, 36] width 48 height 10
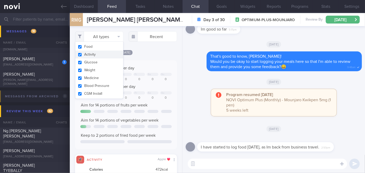
click at [99, 55] on button "Activity" at bounding box center [99, 55] width 48 height 8
checkbox input "false"
click at [157, 61] on div "Keep to 1300 calories per day Tu We Th Fr Sa Su 758 0 0 0 0 0 0 Aim for 95g of …" at bounding box center [126, 104] width 102 height 89
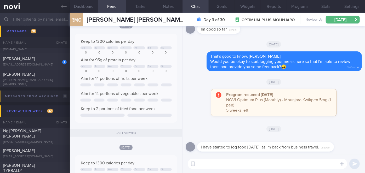
scroll to position [380, 0]
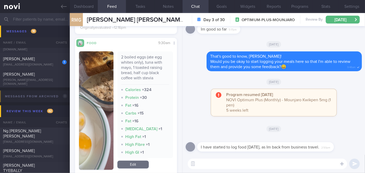
click at [108, 99] on button "button" at bounding box center [96, 110] width 34 height 119
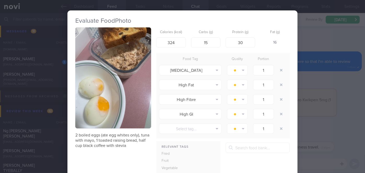
click at [334, 129] on div "Evaluate Food Photo 2 boiled eggs (ate egg whites only), tuna with mayo, 1 toas…" at bounding box center [182, 86] width 365 height 173
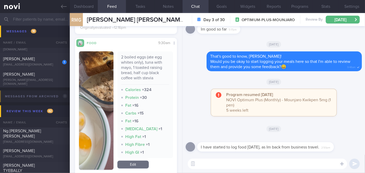
scroll to position [261, 0]
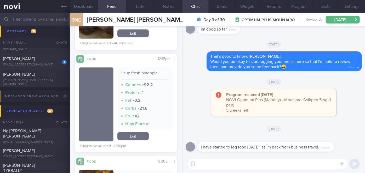
click at [217, 160] on textarea at bounding box center [267, 164] width 159 height 10
type textarea "Hi [PERSON_NAME], thanks for letting me know."
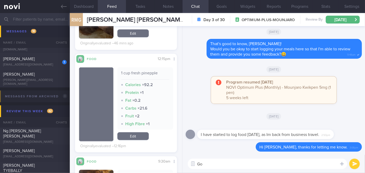
type textarea "G"
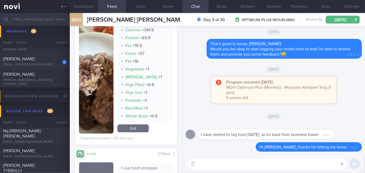
scroll to position [119, 0]
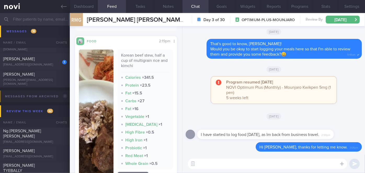
click at [94, 102] on img "button" at bounding box center [96, 116] width 34 height 132
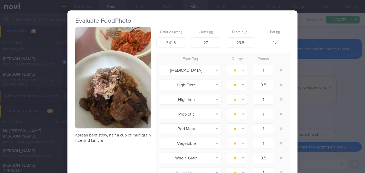
click at [304, 165] on div "Evaluate Food Photo Korean beef stew, half a cup of multigrain rice and kimchi …" at bounding box center [182, 86] width 365 height 173
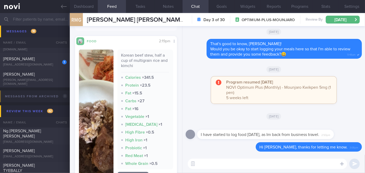
click at [304, 163] on textarea at bounding box center [267, 164] width 159 height 10
type textarea "Meals [DATE] have been looking good so far. Keep it up!"
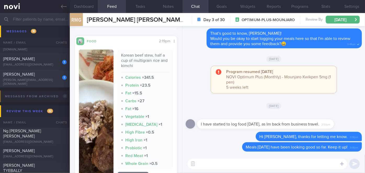
click at [52, 79] on div "1 BASU DEBDUTI [EMAIL_ADDRESS][DOMAIN_NAME]" at bounding box center [35, 79] width 70 height 14
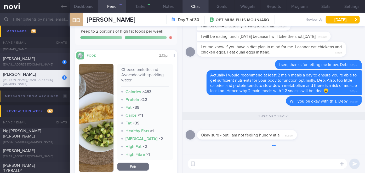
type input "[DATE]"
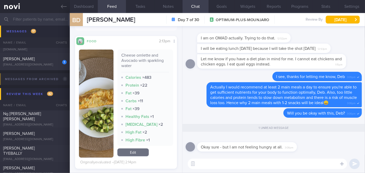
click at [243, 161] on textarea at bounding box center [267, 164] width 159 height 10
click at [282, 164] on textarea "Thanks for letting me know" at bounding box center [267, 164] width 159 height 10
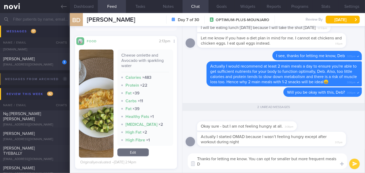
scroll to position [0, 0]
type textarea "Thanks for letting me know. You can opt for smaller but more frequent meals Deb…"
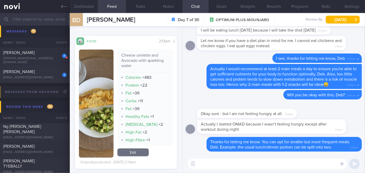
scroll to position [3114, 0]
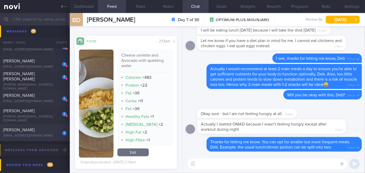
click at [49, 138] on div "1 [PERSON_NAME] [EMAIL_ADDRESS][DOMAIN_NAME] [DATE] OPTIMUM-PLUS-MOUNJARO" at bounding box center [182, 132] width 365 height 17
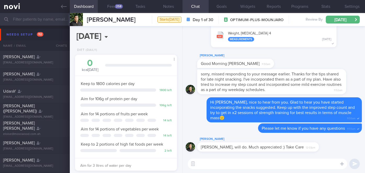
select select "9"
